Goal: Navigation & Orientation: Find specific page/section

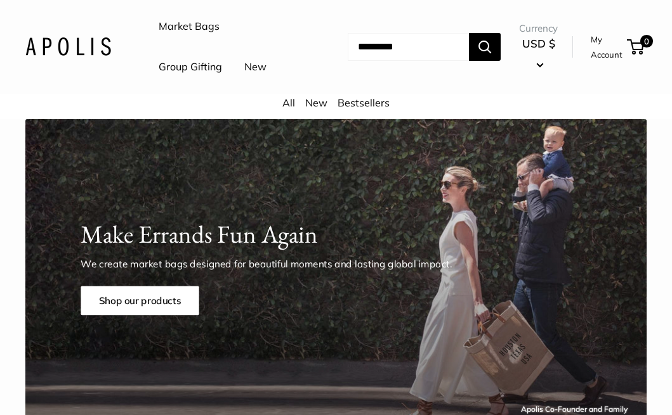
click at [349, 109] on link "Bestsellers" at bounding box center [363, 102] width 52 height 13
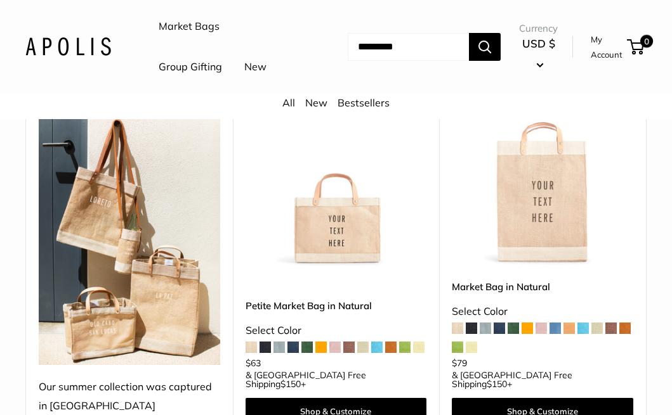
scroll to position [202, 0]
